Goal: Task Accomplishment & Management: Use online tool/utility

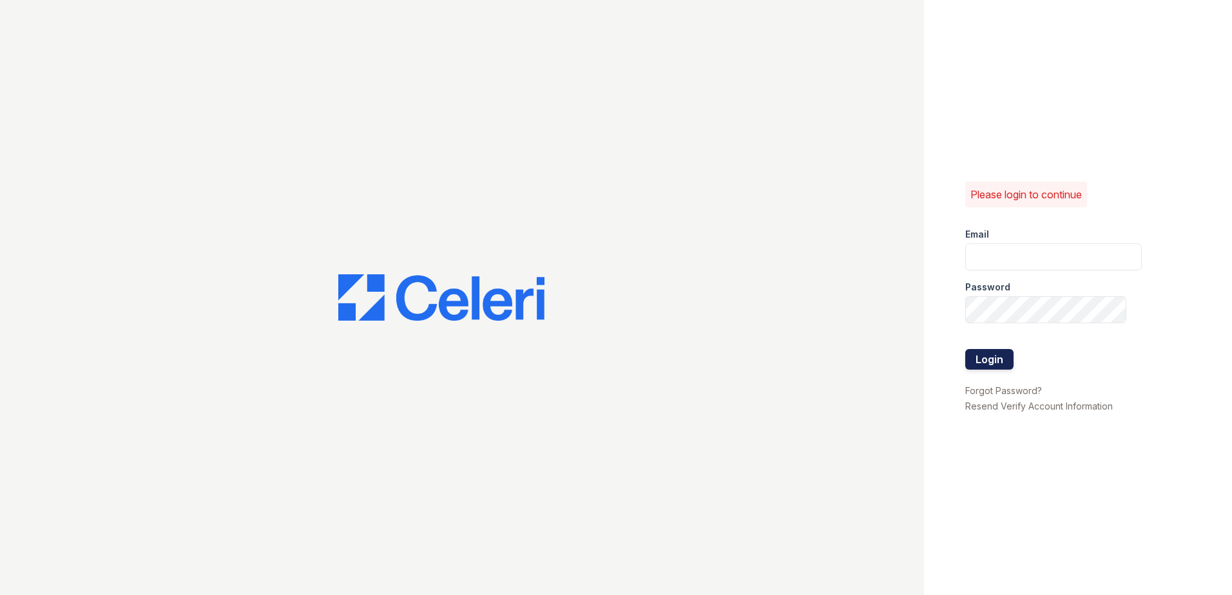
type input "[EMAIL_ADDRESS][DOMAIN_NAME]"
click at [1002, 368] on button "Login" at bounding box center [989, 359] width 48 height 21
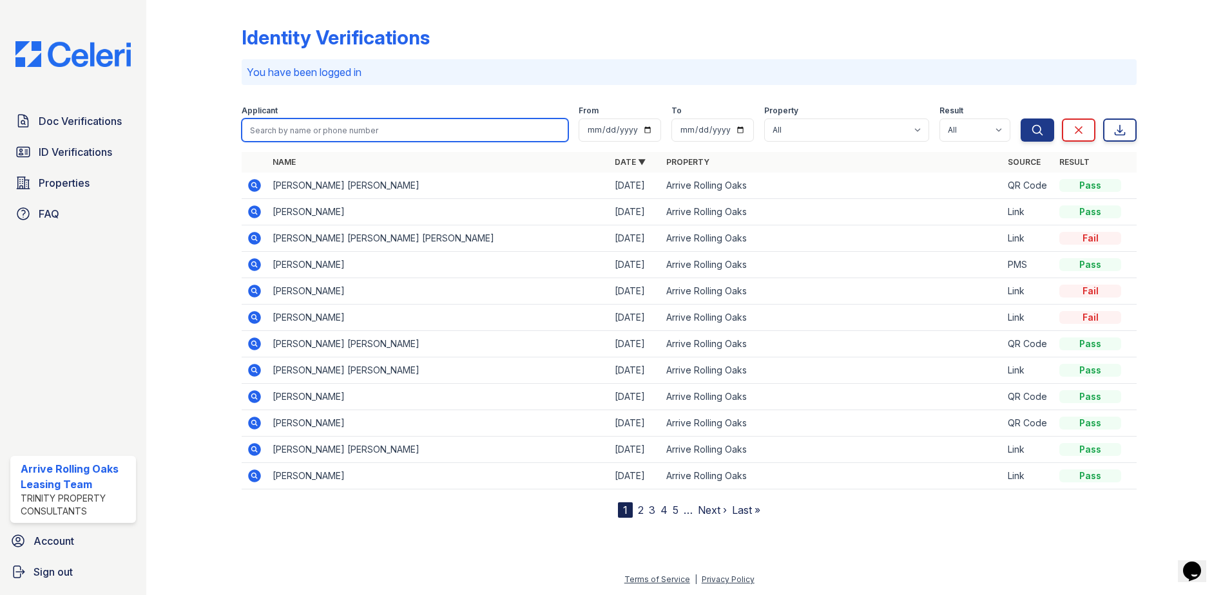
click at [326, 134] on input "search" at bounding box center [405, 130] width 327 height 23
type input "ignacio"
click at [1020, 119] on button "Search" at bounding box center [1036, 130] width 33 height 23
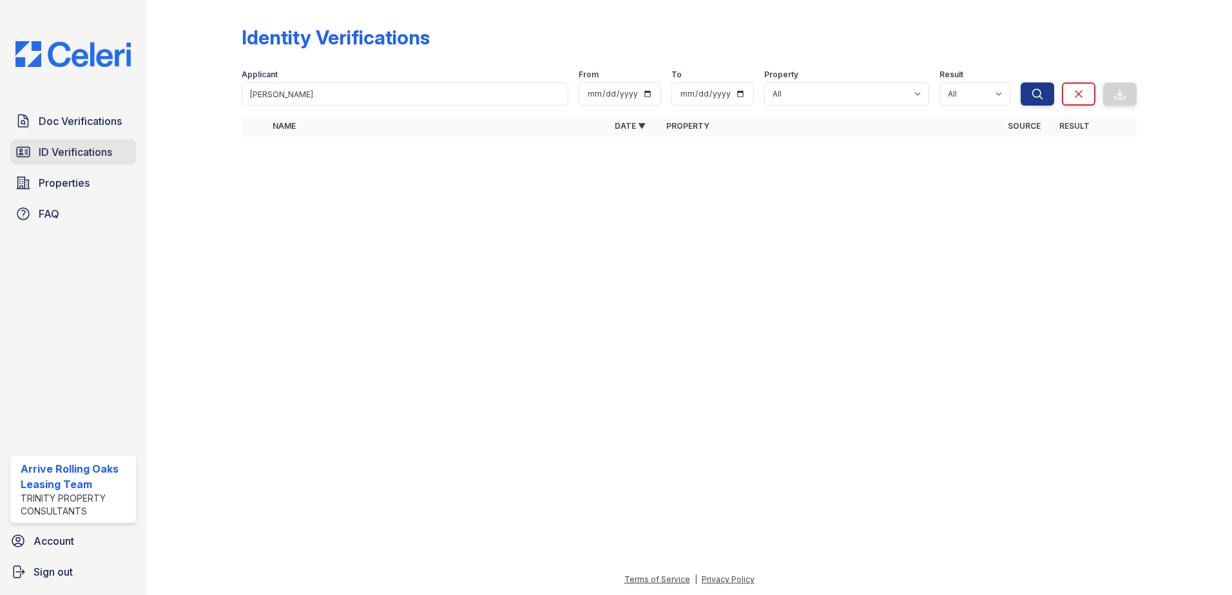
click at [119, 159] on link "ID Verifications" at bounding box center [73, 152] width 126 height 26
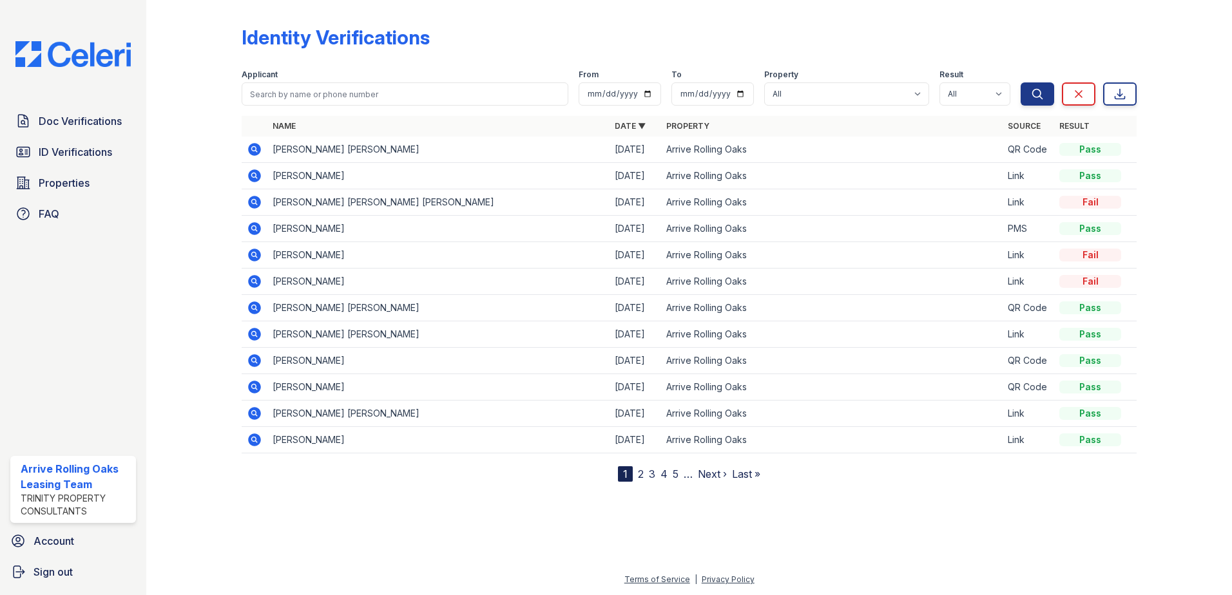
click at [256, 151] on icon at bounding box center [254, 149] width 13 height 13
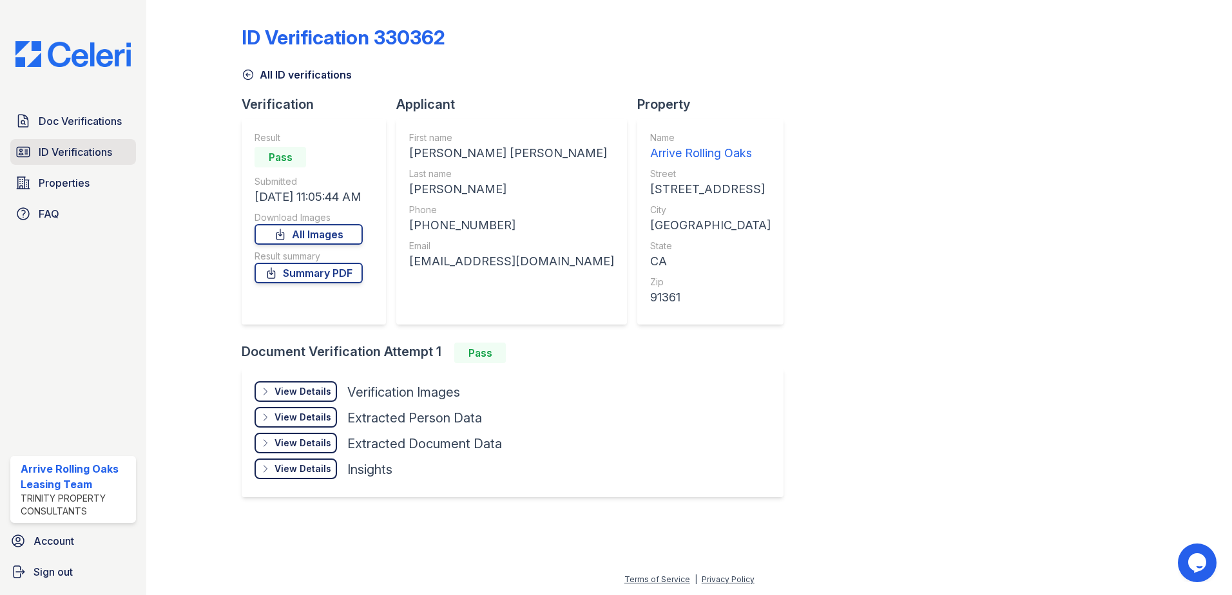
click at [64, 162] on link "ID Verifications" at bounding box center [73, 152] width 126 height 26
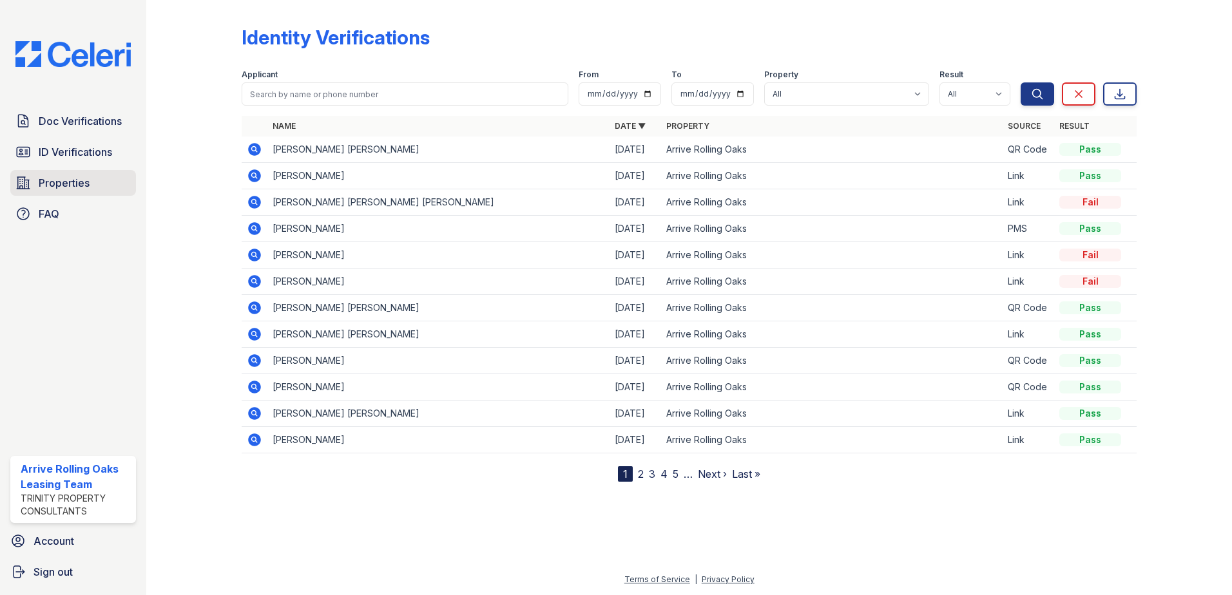
click at [82, 183] on span "Properties" at bounding box center [64, 182] width 51 height 15
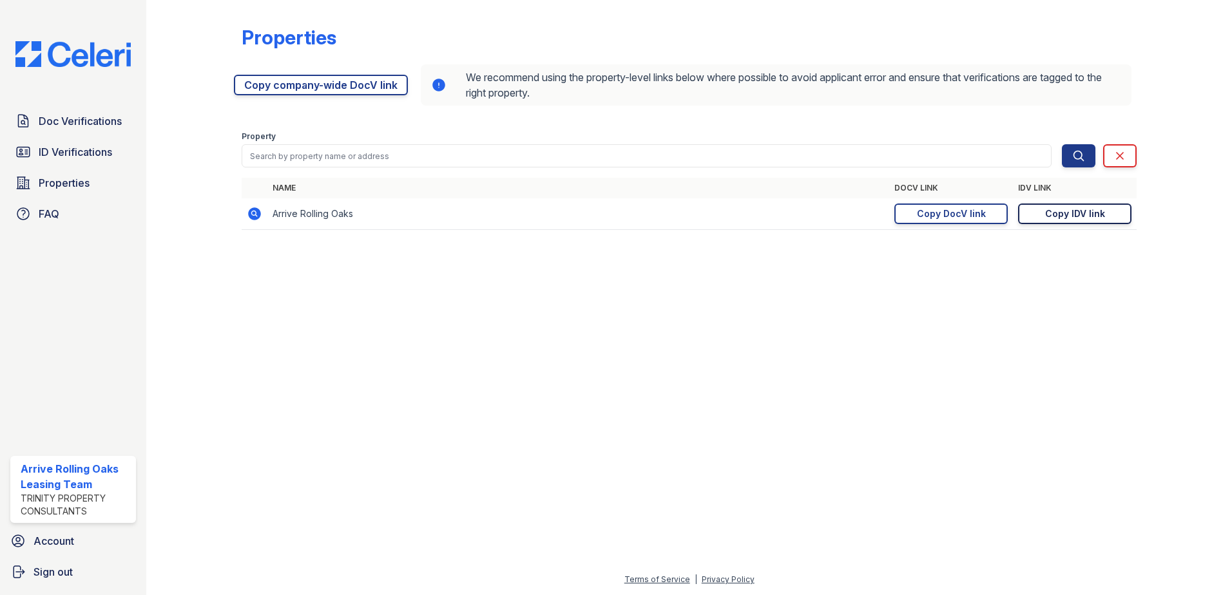
click at [1068, 211] on div "Copy IDV link" at bounding box center [1075, 213] width 60 height 13
